Goal: Transaction & Acquisition: Purchase product/service

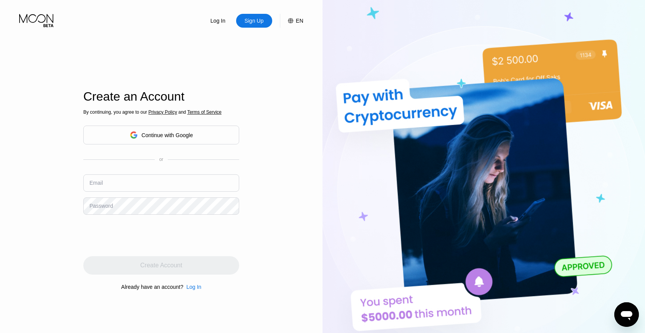
click at [194, 178] on input "text" at bounding box center [161, 182] width 156 height 17
click at [263, 16] on div "Sign Up" at bounding box center [254, 21] width 36 height 14
click at [115, 179] on input "text" at bounding box center [161, 182] width 156 height 17
type input "[EMAIL_ADDRESS][DOMAIN_NAME]"
click at [103, 206] on div "Password" at bounding box center [101, 206] width 23 height 6
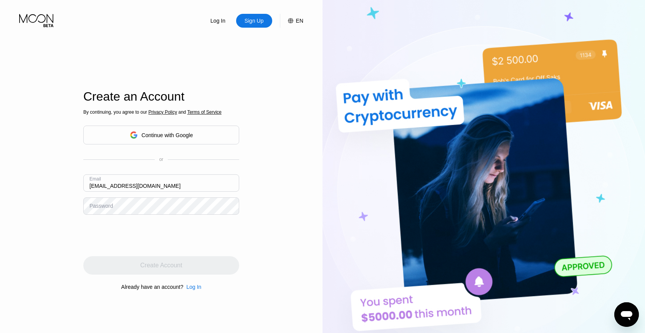
click at [104, 203] on div "Password" at bounding box center [101, 206] width 23 height 6
click at [107, 206] on div "Password" at bounding box center [101, 206] width 23 height 6
click at [105, 205] on div "Password" at bounding box center [101, 206] width 23 height 6
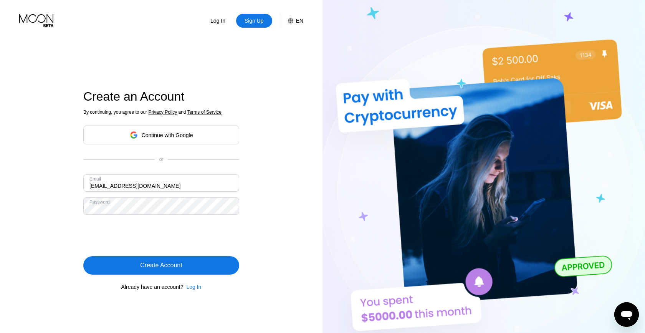
click at [158, 267] on div "Create Account" at bounding box center [161, 266] width 42 height 8
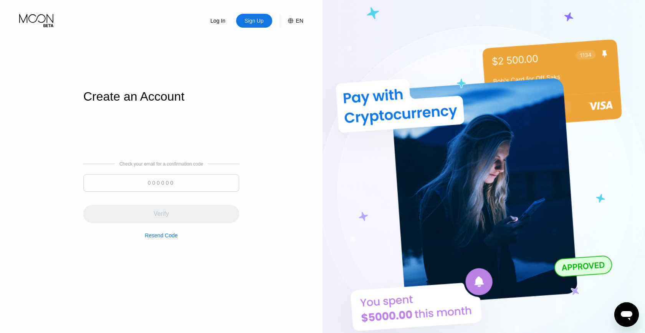
click at [209, 184] on input at bounding box center [161, 182] width 156 height 17
click at [205, 181] on input at bounding box center [161, 182] width 156 height 17
paste input "764371"
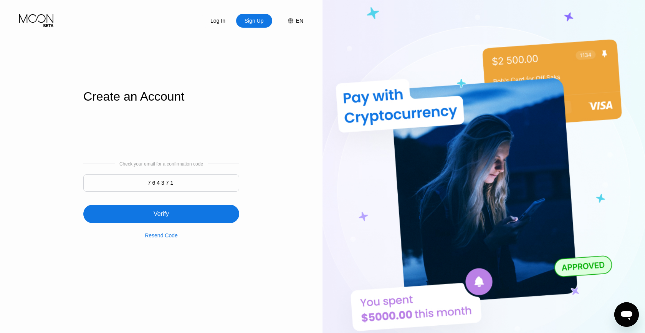
type input "764371"
click at [202, 210] on div "Verify" at bounding box center [161, 214] width 156 height 18
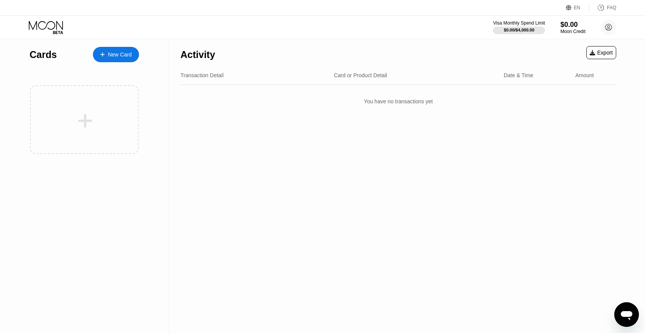
click at [103, 63] on div "Cards New Card" at bounding box center [85, 52] width 110 height 27
click at [102, 58] on div "New Card" at bounding box center [116, 54] width 46 height 15
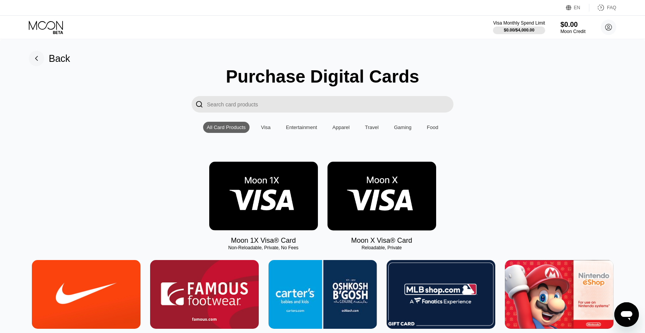
click at [267, 122] on div "Visa" at bounding box center [265, 127] width 17 height 11
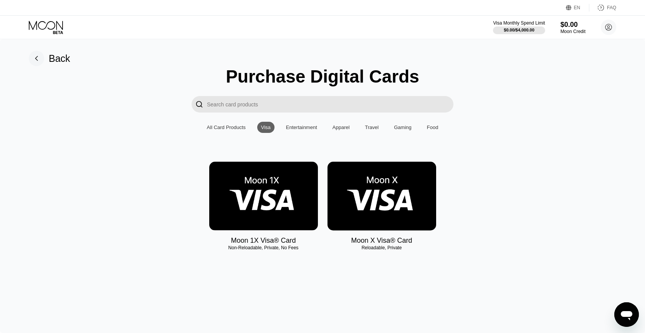
click at [252, 124] on div "All Card Products Visa Entertainment Apparel Travel Gaming Food" at bounding box center [322, 127] width 239 height 11
click at [239, 127] on div "All Card Products" at bounding box center [226, 127] width 39 height 6
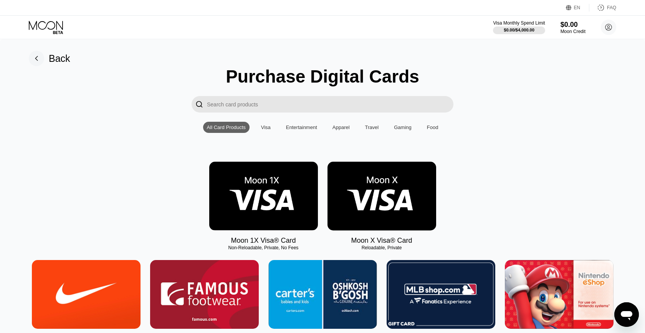
click at [240, 101] on input "Search card products" at bounding box center [330, 104] width 247 height 17
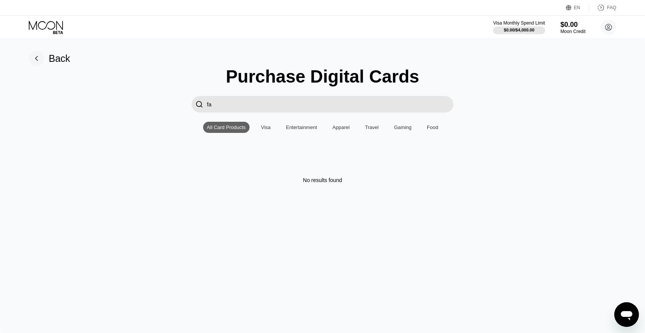
type input "f"
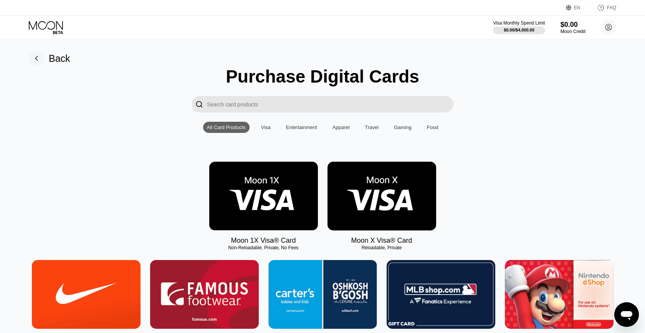
click at [95, 290] on img at bounding box center [86, 294] width 109 height 69
type input "0"
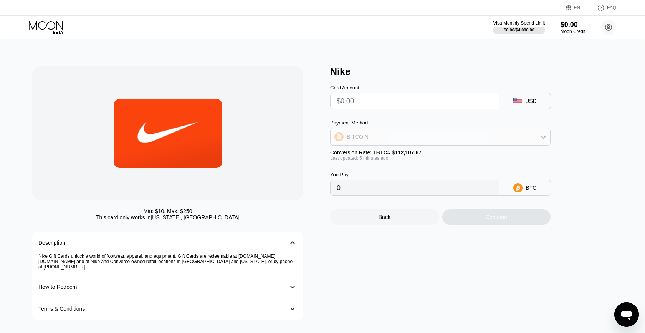
click at [379, 137] on div "BITCOIN" at bounding box center [441, 136] width 220 height 15
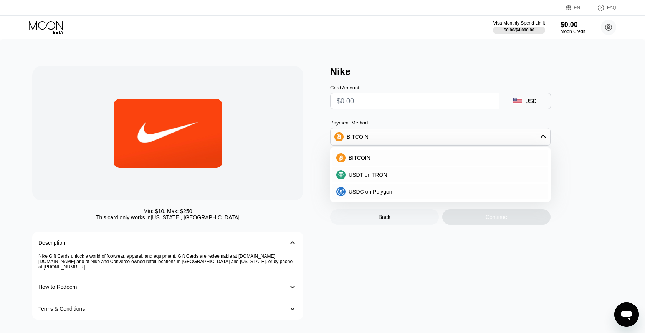
click at [309, 151] on div "Min: $ 10 , Max: $ 250 This card only works in Puerto Rico, The United States D…" at bounding box center [177, 193] width 290 height 254
click at [291, 98] on div at bounding box center [167, 133] width 271 height 134
click at [309, 67] on div "Min: $ 10 , Max: $ 250 This card only works in Puerto Rico, The United States D…" at bounding box center [177, 193] width 290 height 254
click at [475, 133] on div "BITCOIN" at bounding box center [441, 136] width 220 height 15
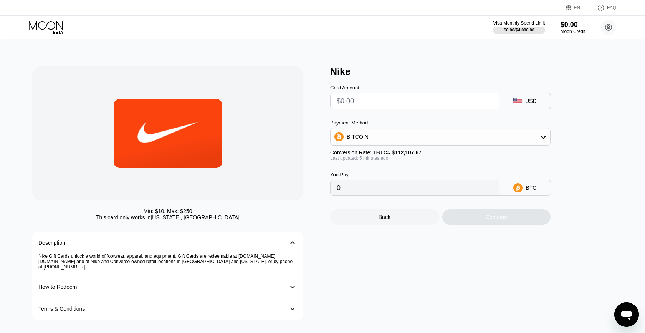
click at [392, 95] on input "text" at bounding box center [415, 100] width 156 height 15
type input "$5"
type input "0.00004457"
type input "$50"
type input "0.00044568"
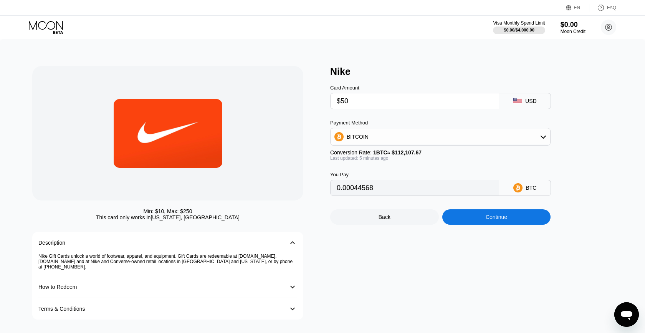
type input "$500"
type input "0.00445671"
type input "$5000"
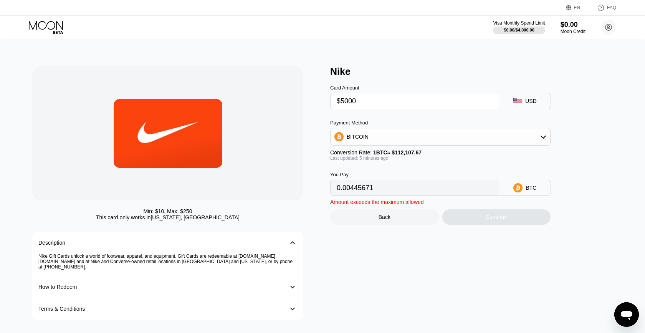
type input "0.04456701"
type input "$50000"
type input "0.44567008"
type input "$5"
type input "0.00004457"
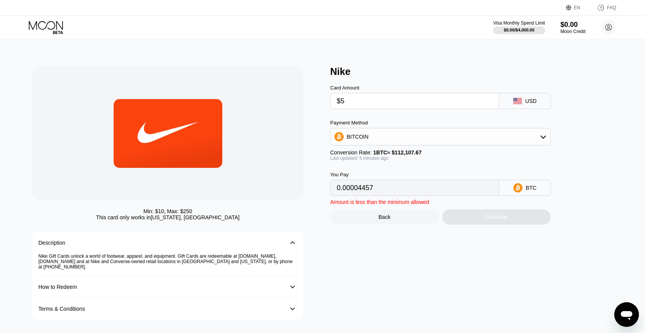
type input "$50"
type input "0.00044568"
type input "$500"
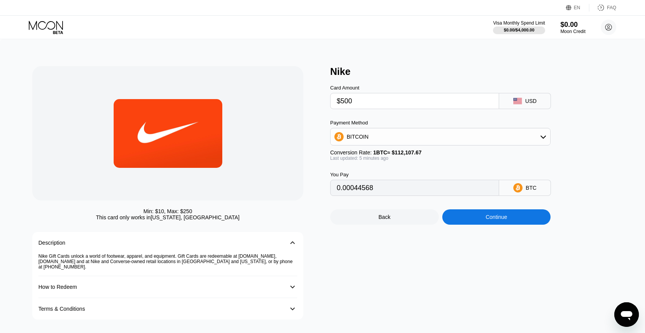
type input "0.00445671"
type input "$5"
type input "0"
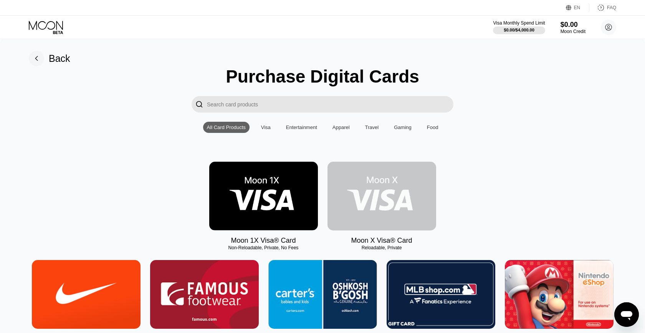
click at [372, 192] on img at bounding box center [382, 196] width 109 height 69
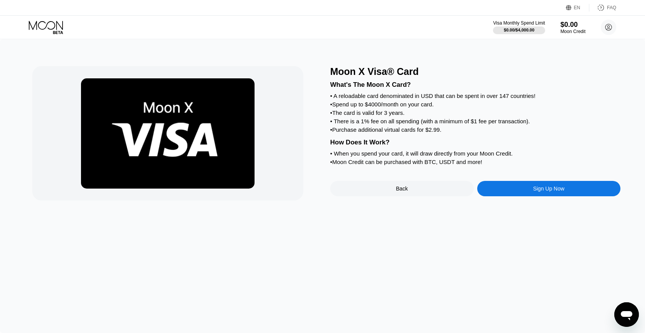
click at [417, 194] on div "Back" at bounding box center [402, 188] width 144 height 15
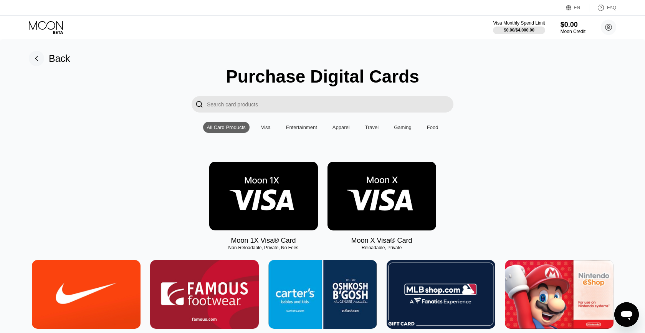
click at [274, 189] on img at bounding box center [263, 196] width 109 height 69
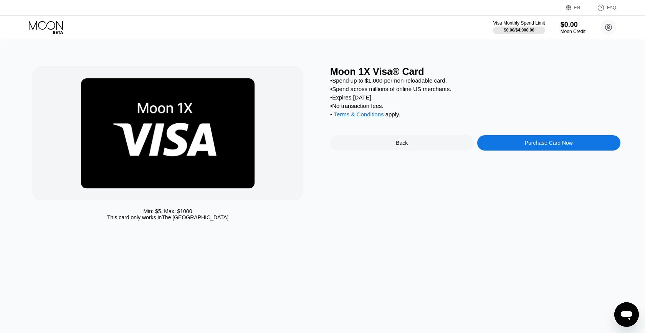
click at [381, 145] on div "Back" at bounding box center [402, 142] width 144 height 15
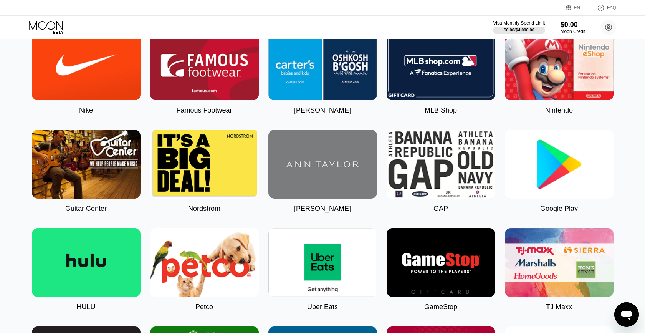
scroll to position [228, 0]
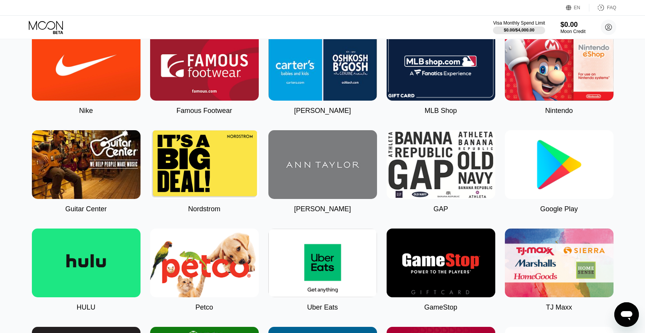
click at [105, 78] on img at bounding box center [86, 66] width 109 height 69
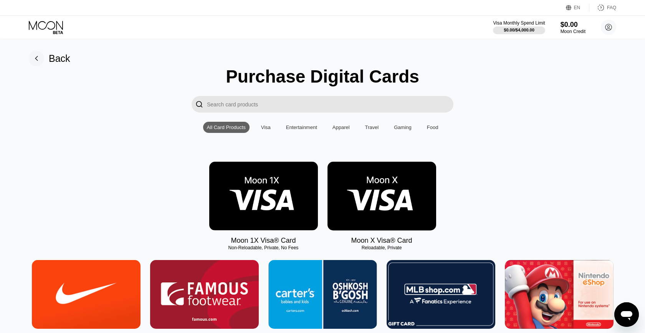
type input "0"
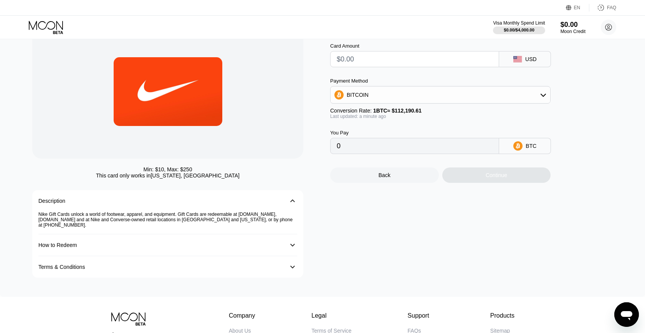
scroll to position [42, 0]
click at [252, 239] on div "How to Redeem 󰅀" at bounding box center [167, 245] width 259 height 22
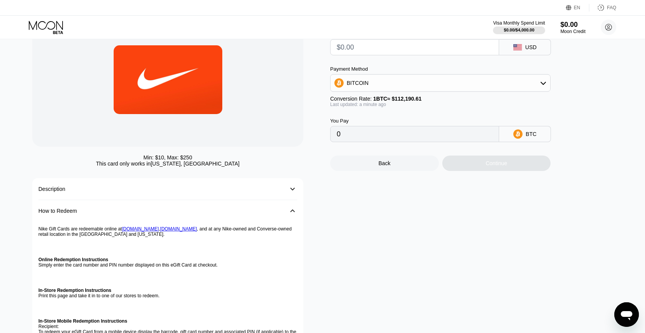
scroll to position [56, 0]
